Goal: Download file/media

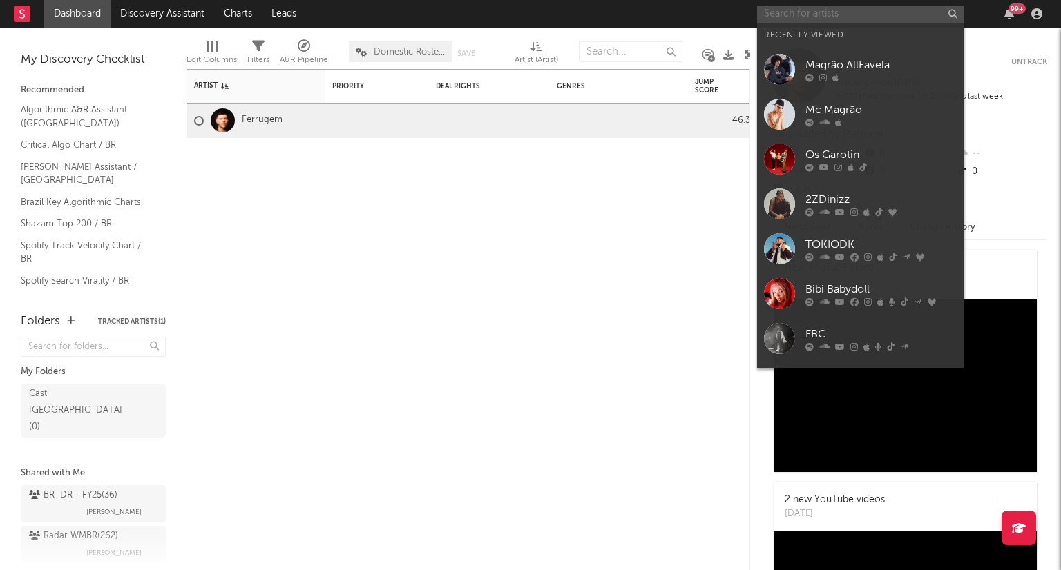
click at [793, 20] on input "text" at bounding box center [860, 14] width 207 height 17
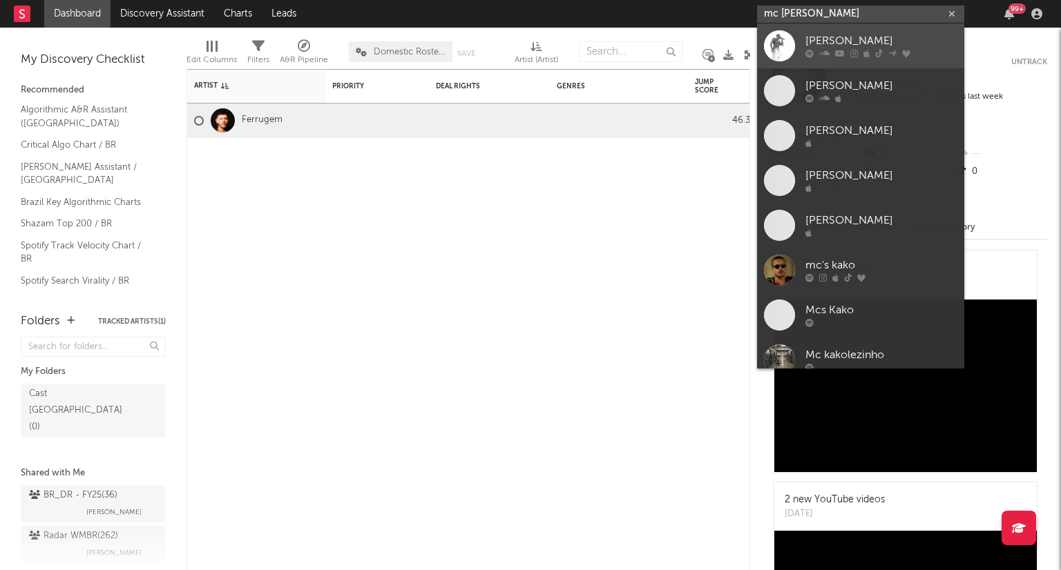
type input "mc [PERSON_NAME]"
click at [823, 53] on icon at bounding box center [824, 54] width 10 height 8
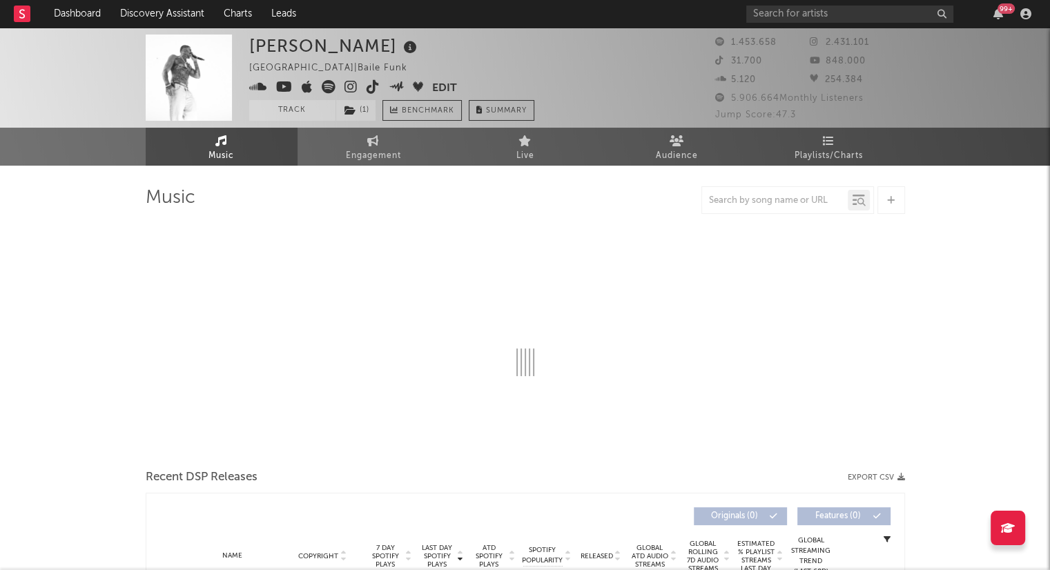
select select "6m"
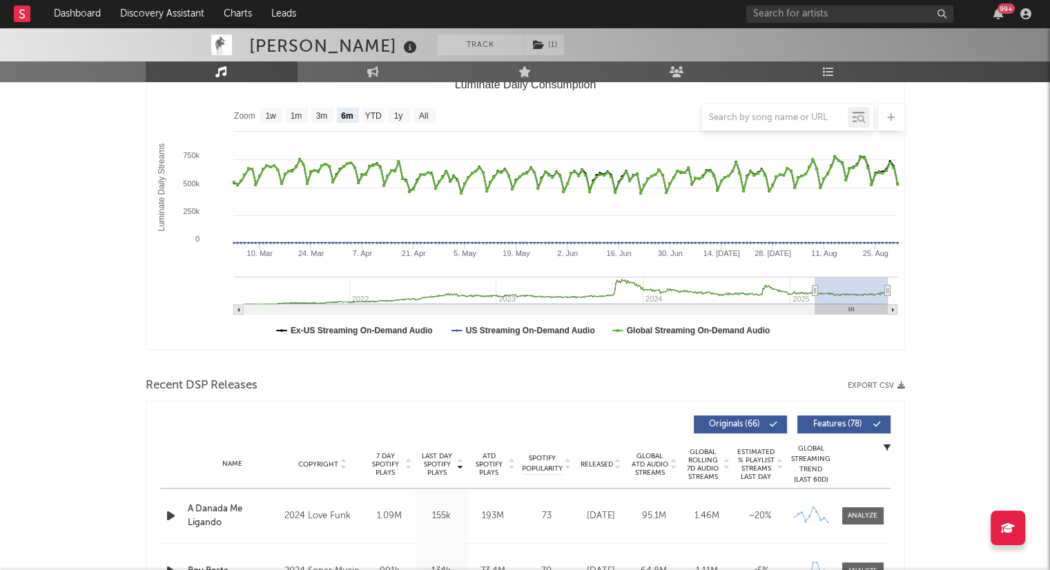
scroll to position [226, 0]
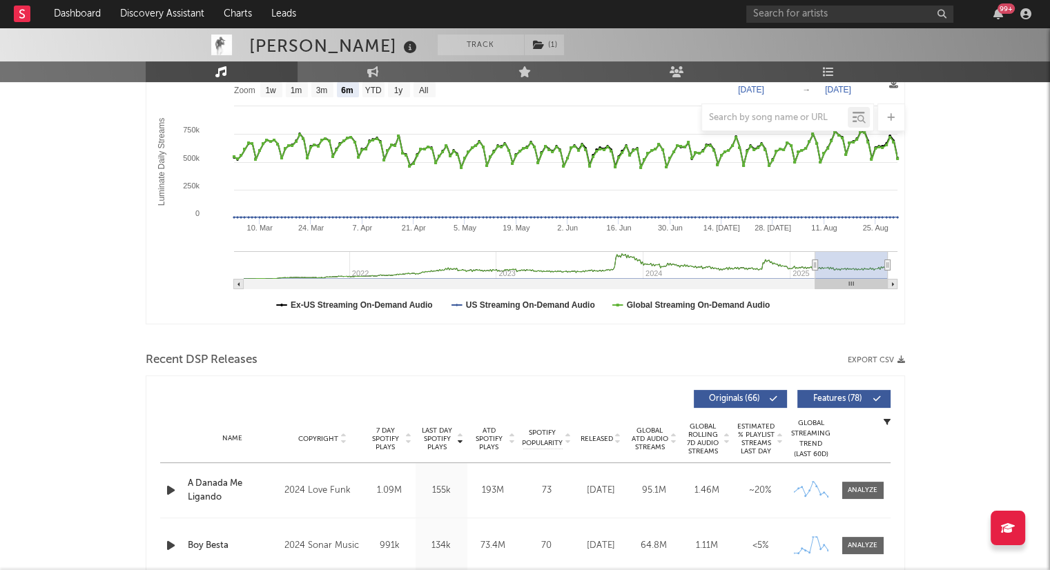
click at [862, 358] on button "Export CSV" at bounding box center [876, 360] width 57 height 8
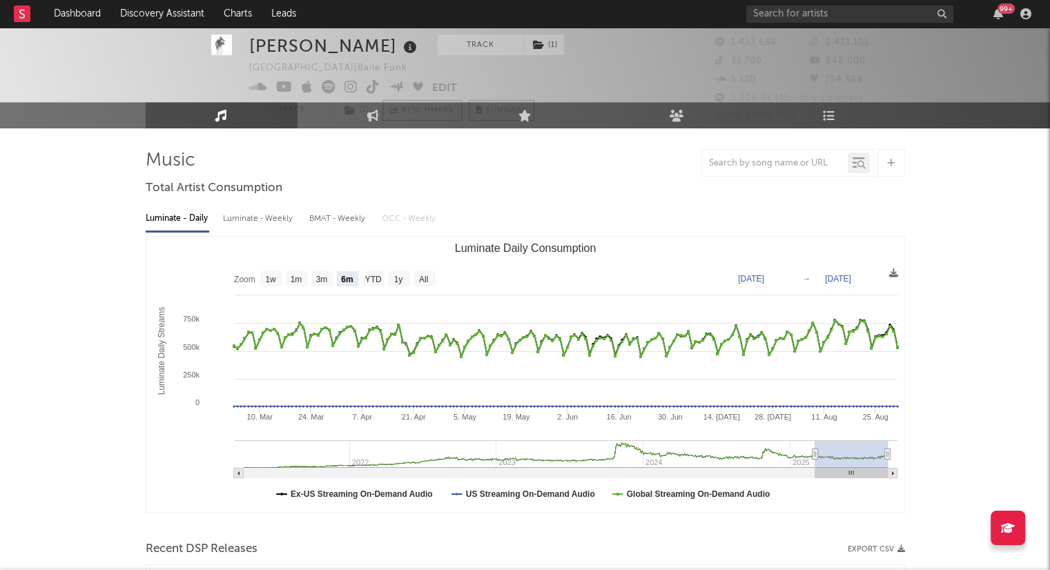
scroll to position [0, 0]
